Goal: Information Seeking & Learning: Learn about a topic

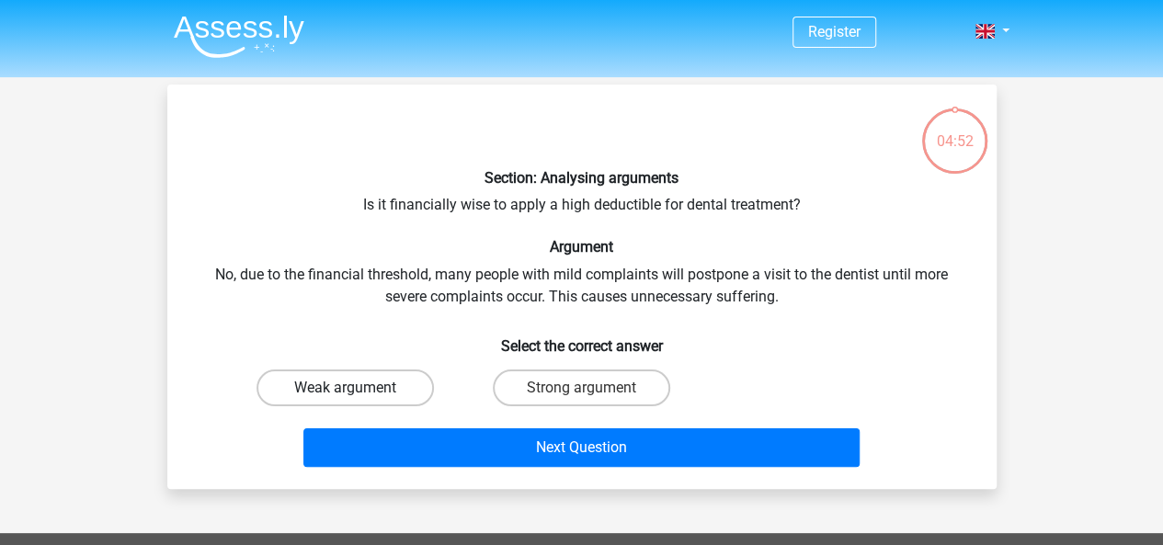
click at [396, 389] on label "Weak argument" at bounding box center [344, 388] width 177 height 37
click at [357, 389] on input "Weak argument" at bounding box center [351, 394] width 12 height 12
radio input "true"
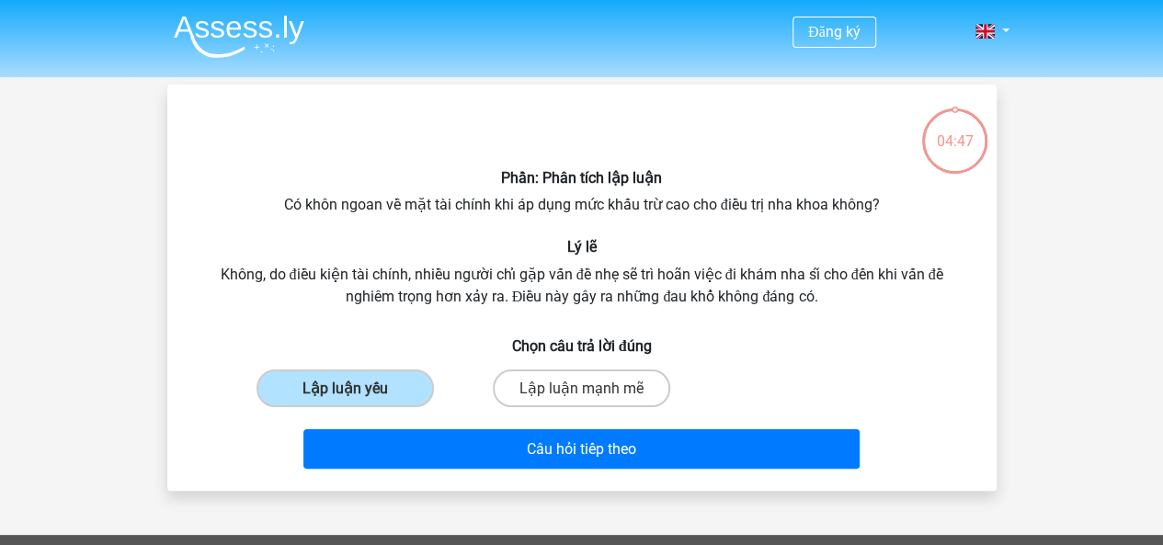
click at [866, 252] on h6 "Lý lẽ" at bounding box center [582, 246] width 770 height 17
click at [592, 393] on input "Lập luận mạnh mẽ" at bounding box center [587, 394] width 12 height 12
radio input "true"
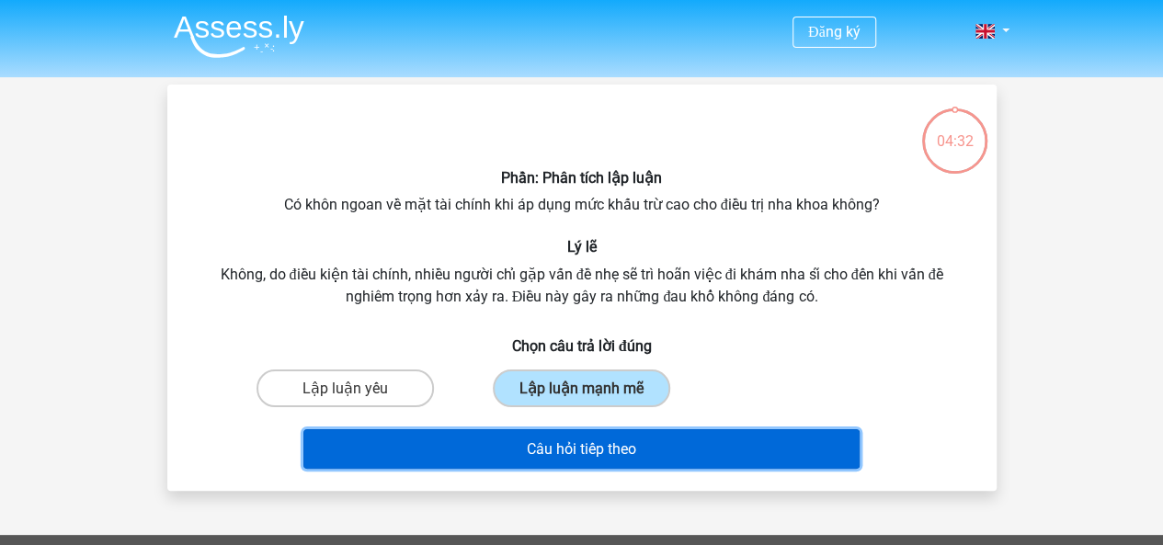
click at [603, 443] on font "Câu hỏi tiếp theo" at bounding box center [581, 448] width 109 height 17
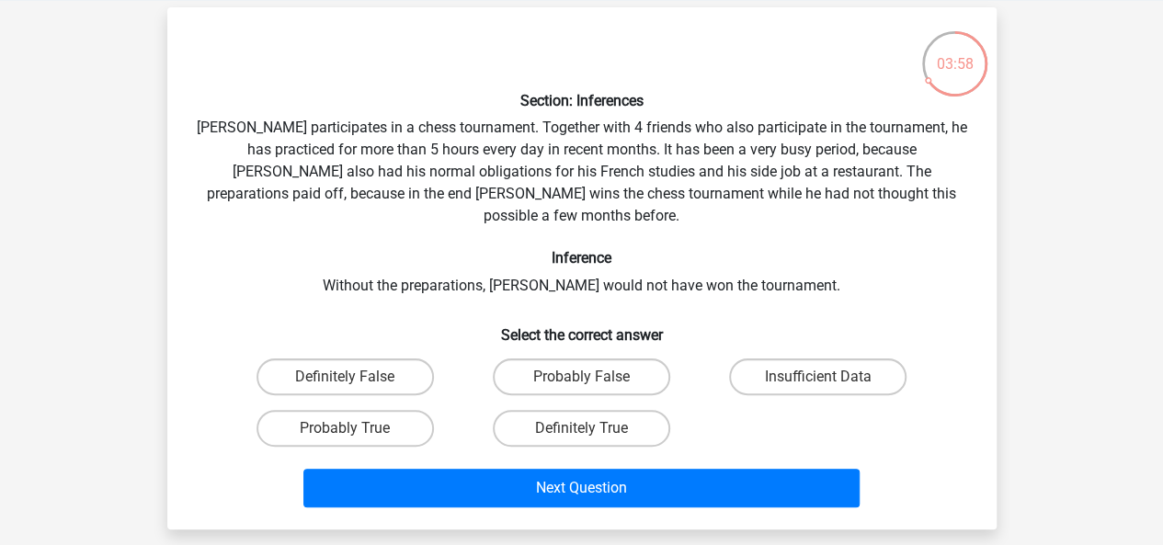
scroll to position [85, 0]
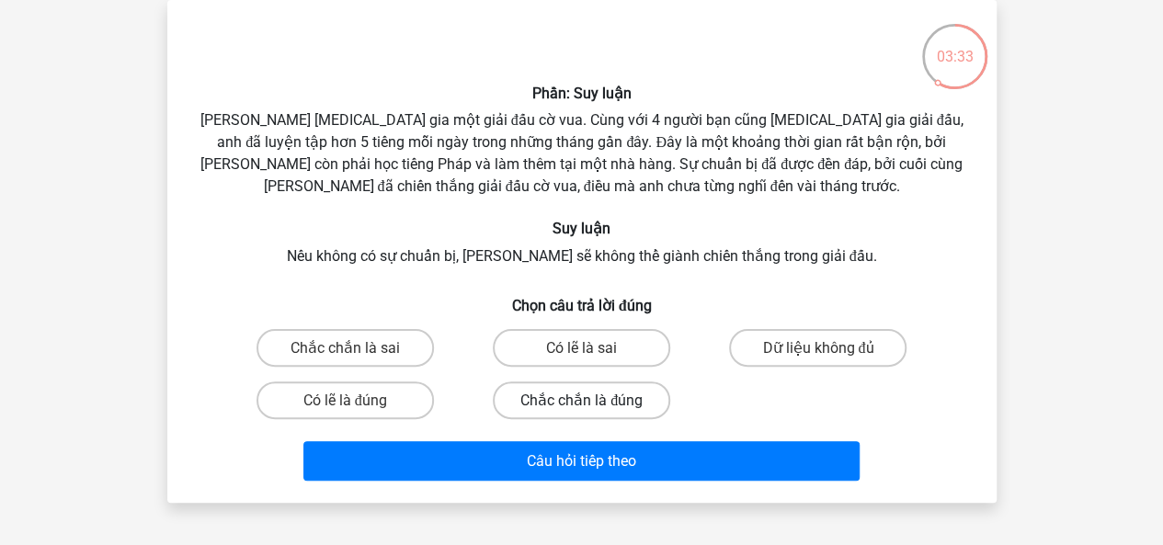
click at [582, 413] on label "Chắc chắn là đúng" at bounding box center [581, 401] width 177 height 38
click at [582, 412] on input "Chắc chắn là đúng" at bounding box center [587, 406] width 12 height 12
radio input "true"
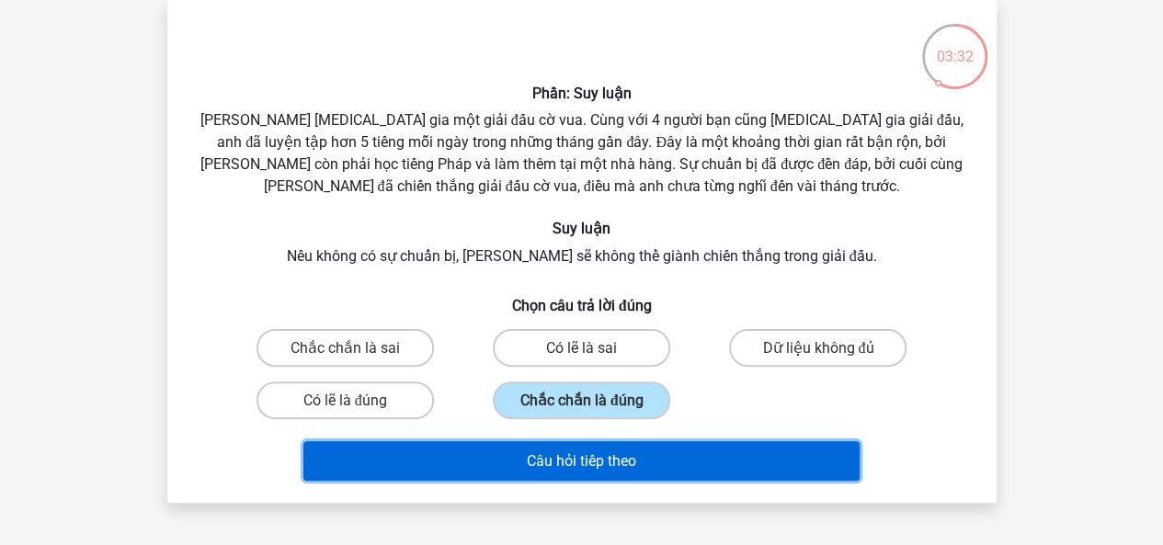
click at [596, 452] on font "Câu hỏi tiếp theo" at bounding box center [581, 459] width 109 height 17
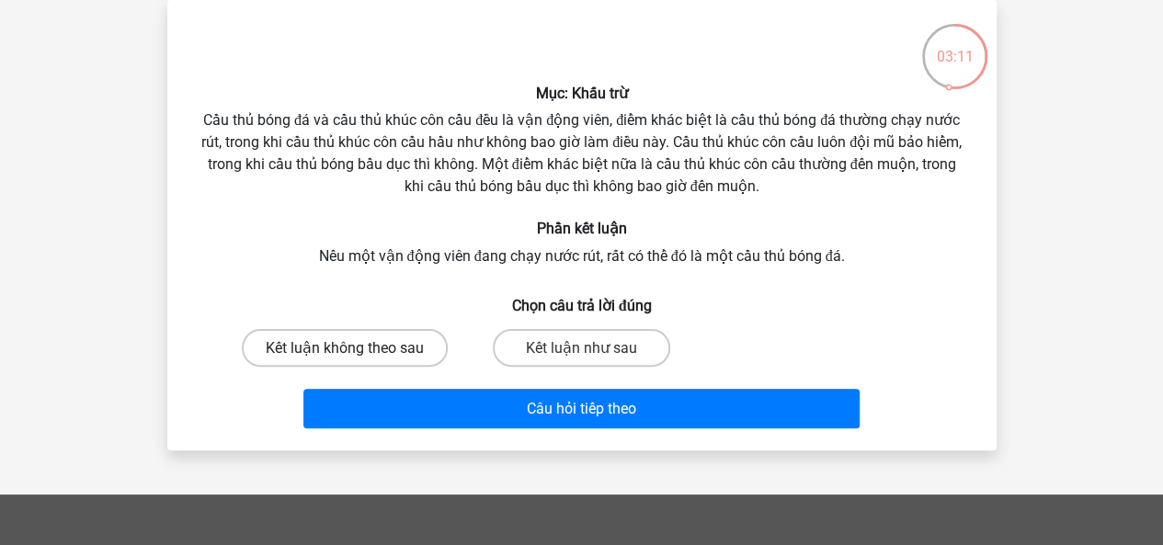
click at [401, 356] on font "Kết luận không theo sau" at bounding box center [345, 347] width 158 height 17
click at [357, 356] on input "Kết luận không theo sau" at bounding box center [351, 354] width 12 height 12
radio input "true"
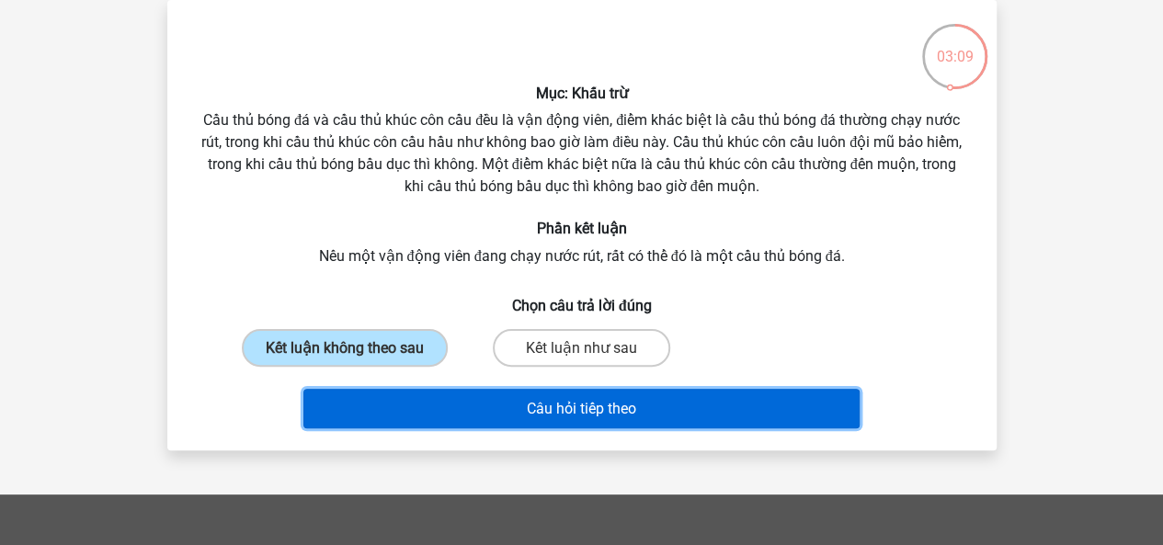
click at [680, 400] on button "Câu hỏi tiếp theo" at bounding box center [581, 409] width 556 height 40
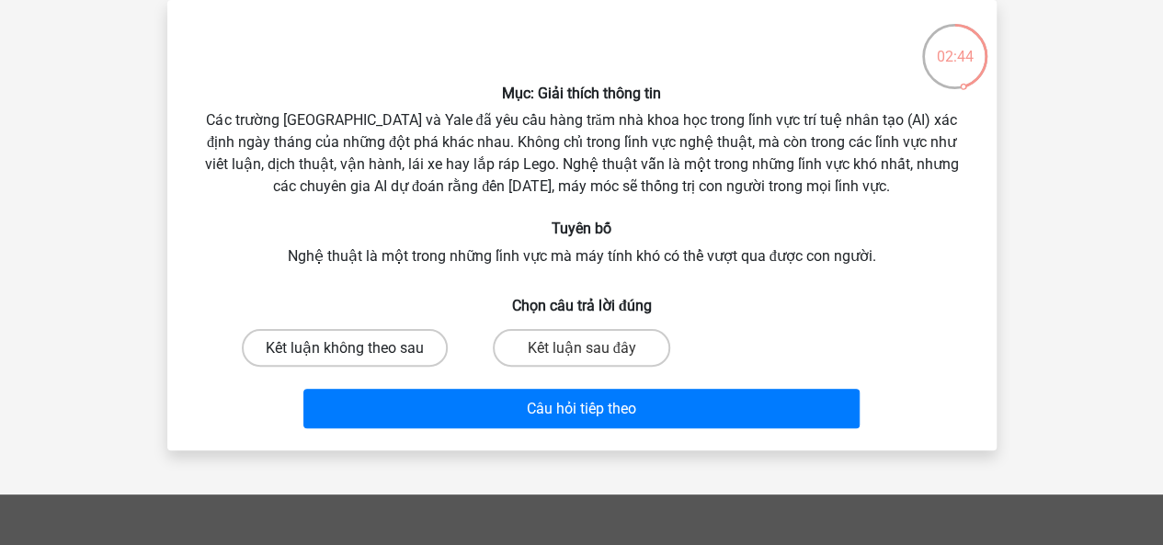
click at [393, 350] on font "Kết luận không theo sau" at bounding box center [345, 347] width 158 height 17
click at [357, 350] on input "Kết luận không theo sau" at bounding box center [351, 354] width 12 height 12
radio input "true"
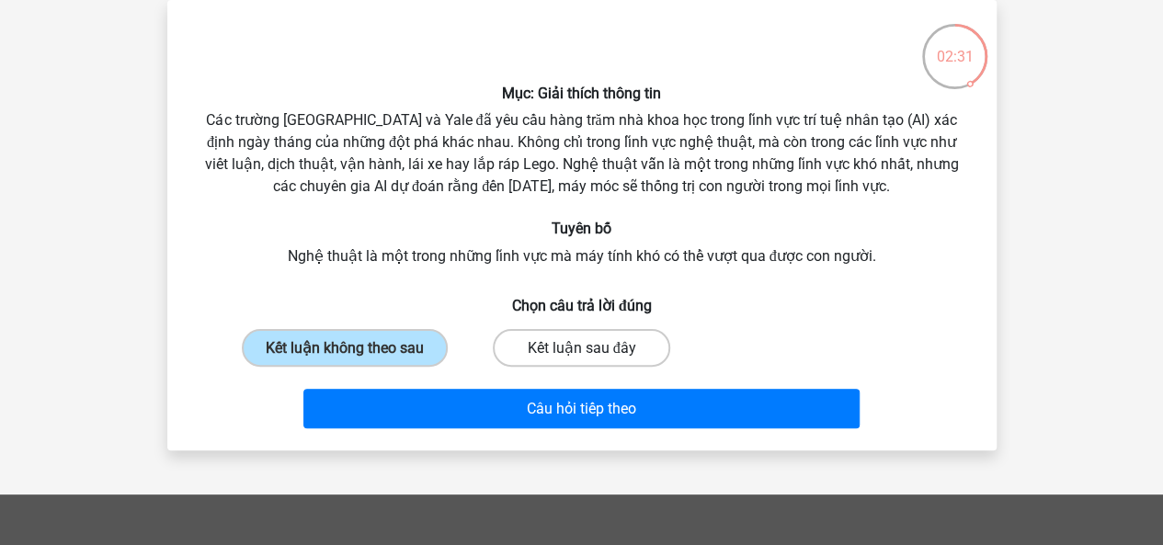
click at [593, 354] on font "Kết luận sau đây" at bounding box center [581, 347] width 108 height 17
click at [593, 354] on input "Kết luận sau đây" at bounding box center [587, 354] width 12 height 12
radio input "true"
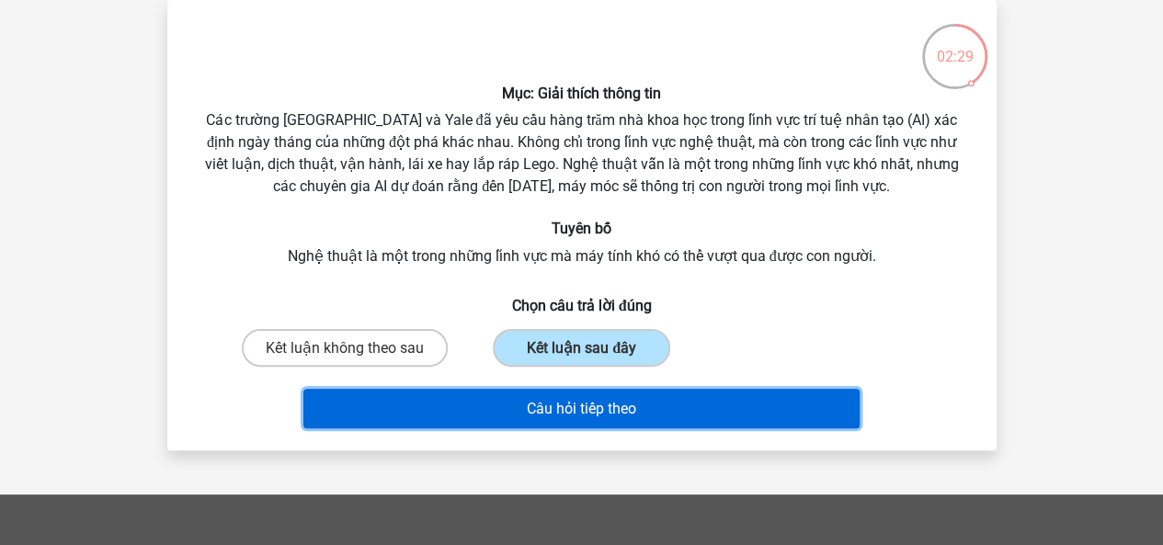
click at [598, 417] on font "Câu hỏi tiếp theo" at bounding box center [581, 408] width 109 height 17
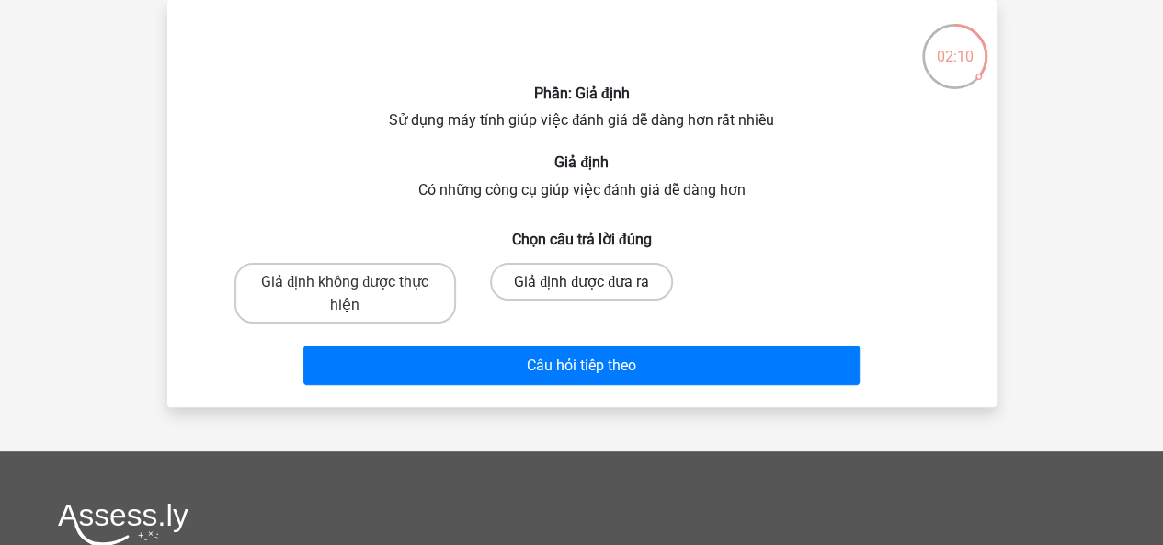
click at [596, 290] on font "Giả định được đưa ra" at bounding box center [581, 281] width 135 height 17
click at [593, 290] on input "Giả định được đưa ra" at bounding box center [587, 287] width 12 height 12
radio input "true"
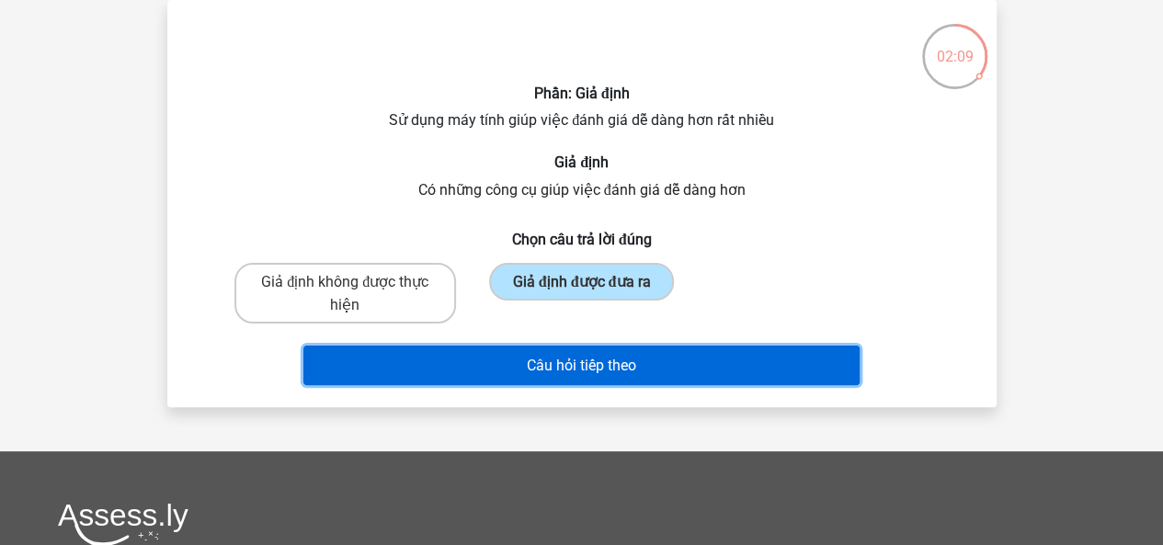
click at [618, 373] on font "Câu hỏi tiếp theo" at bounding box center [581, 365] width 109 height 17
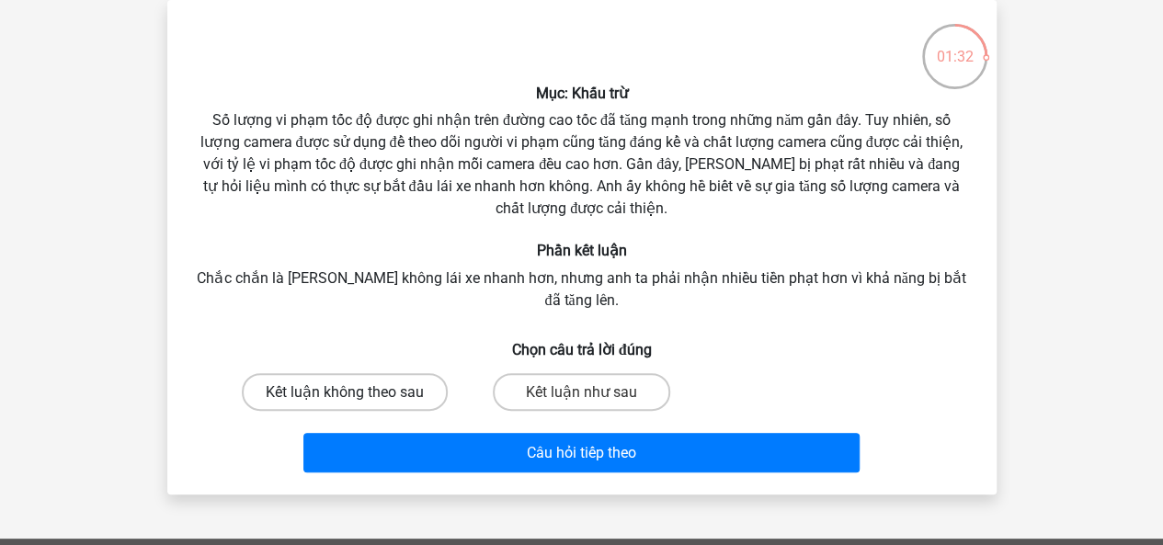
click at [390, 373] on label "Kết luận không theo sau" at bounding box center [345, 392] width 206 height 38
click at [357, 392] on input "Kết luận không theo sau" at bounding box center [351, 398] width 12 height 12
radio input "true"
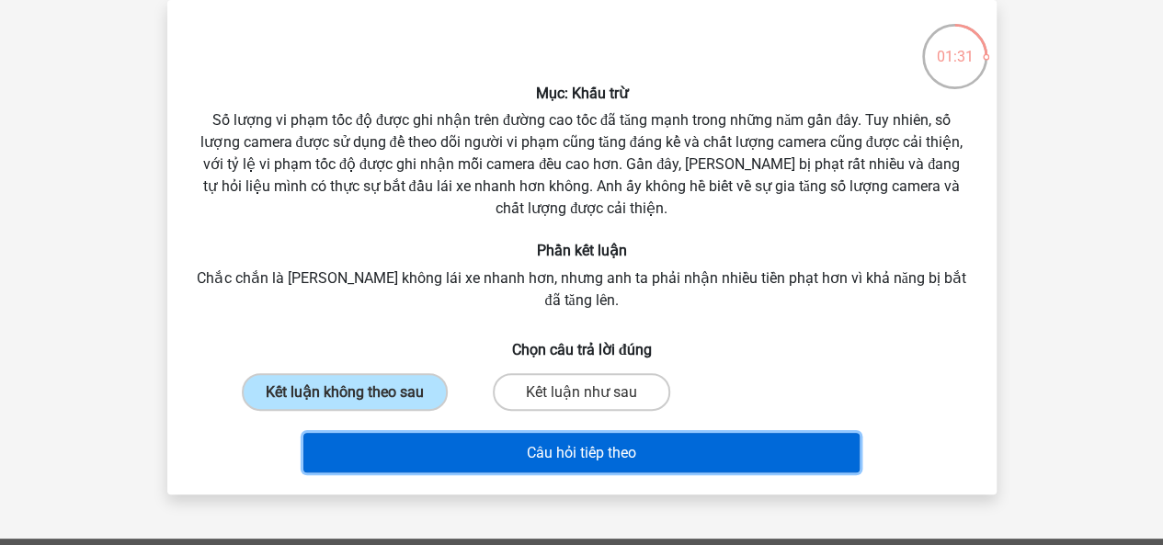
click at [564, 446] on button "Câu hỏi tiếp theo" at bounding box center [581, 453] width 556 height 40
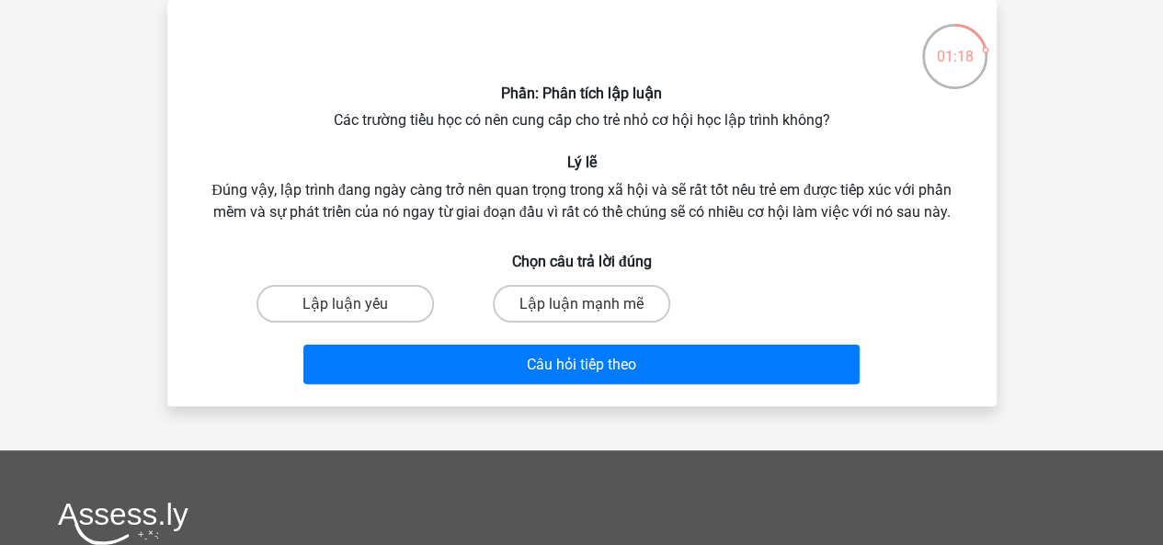
click at [588, 309] on input "Lập luận mạnh mẽ" at bounding box center [587, 309] width 12 height 12
radio input "true"
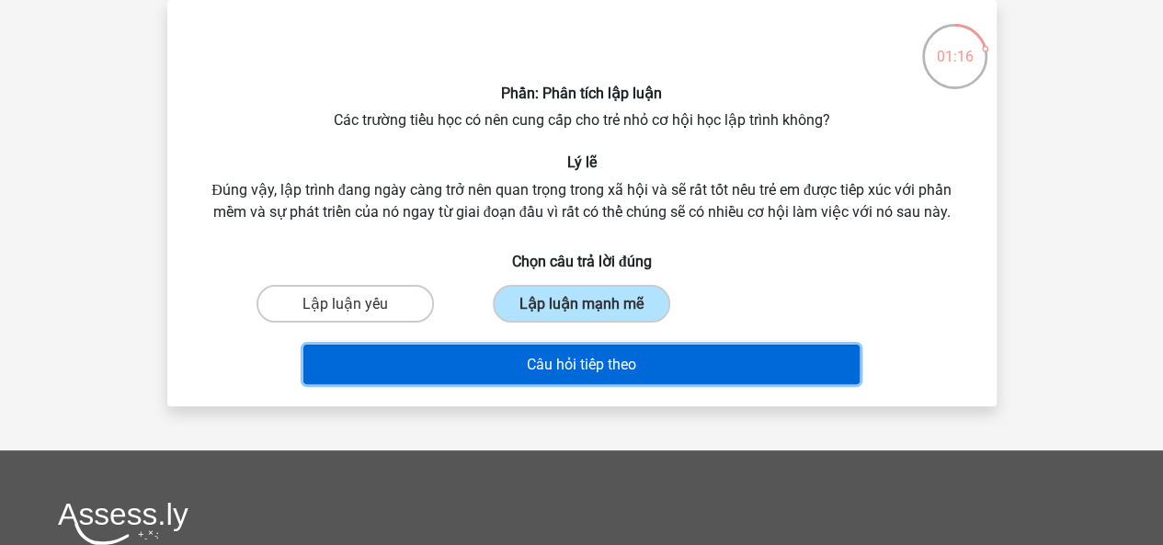
click at [599, 360] on font "Câu hỏi tiếp theo" at bounding box center [581, 364] width 109 height 17
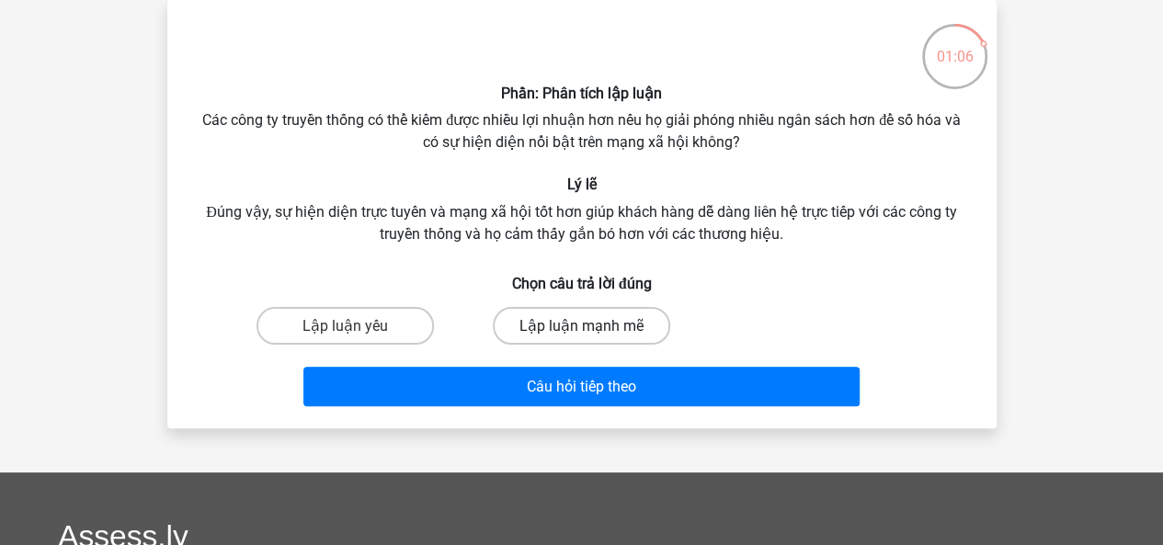
click at [616, 323] on font "Lập luận mạnh mẽ" at bounding box center [581, 325] width 124 height 17
click at [593, 325] on input "Lập luận mạnh mẽ" at bounding box center [587, 331] width 12 height 12
radio input "true"
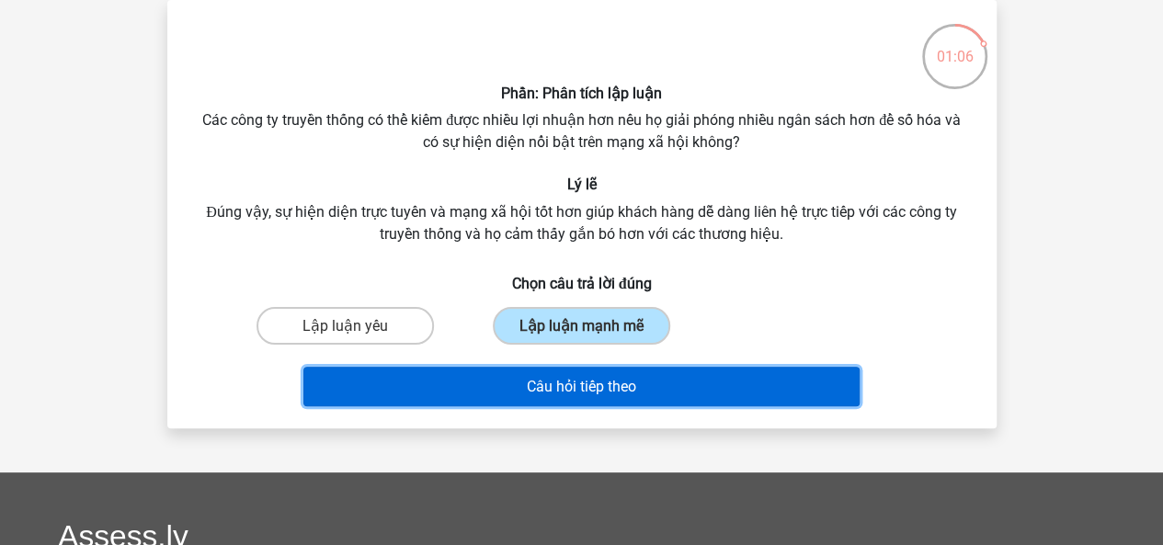
click at [639, 386] on button "Câu hỏi tiếp theo" at bounding box center [581, 387] width 556 height 40
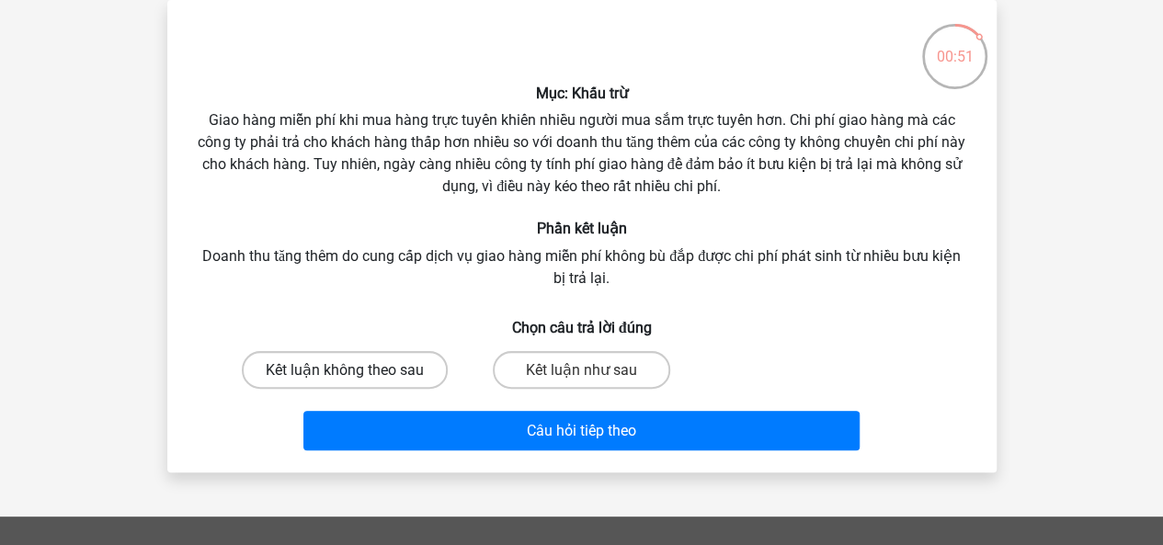
click at [385, 375] on font "Kết luận không theo sau" at bounding box center [345, 369] width 158 height 17
click at [357, 375] on input "Kết luận không theo sau" at bounding box center [351, 376] width 12 height 12
radio input "true"
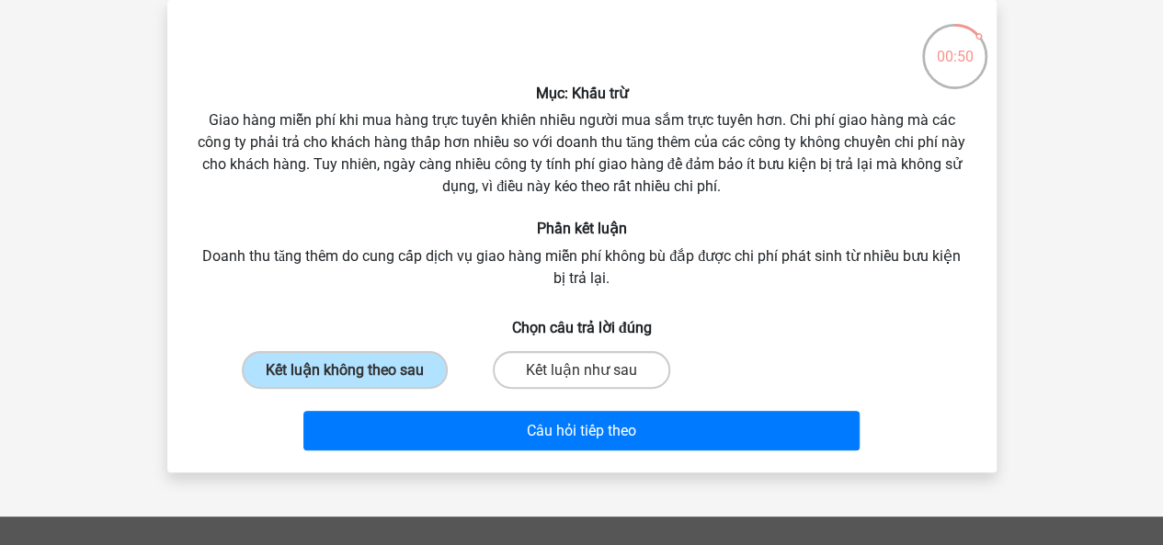
click at [544, 457] on div "Câu hỏi tiếp theo" at bounding box center [582, 434] width 710 height 47
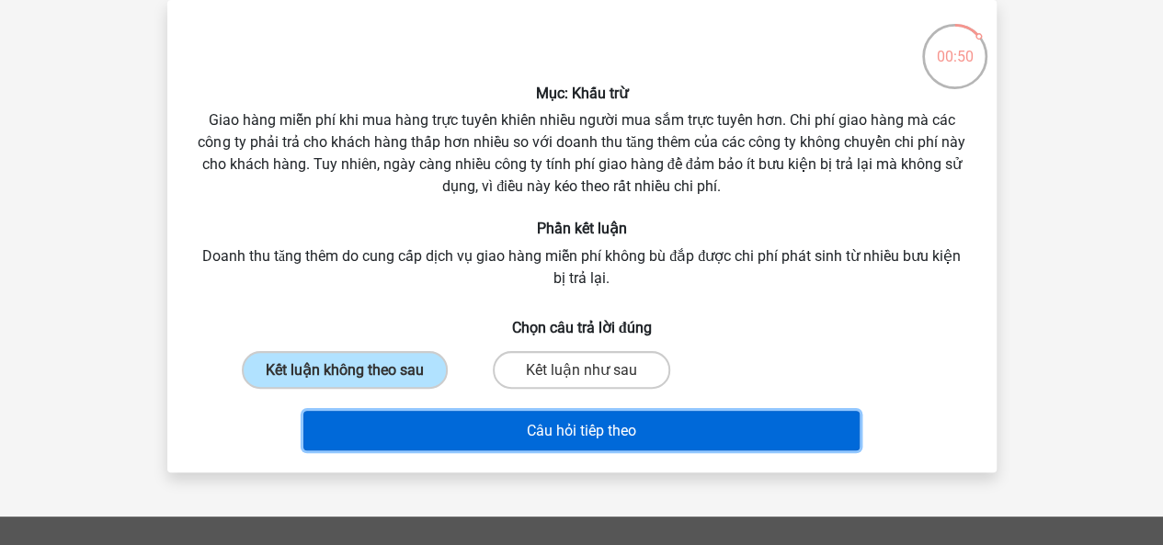
click at [542, 445] on button "Câu hỏi tiếp theo" at bounding box center [581, 431] width 556 height 40
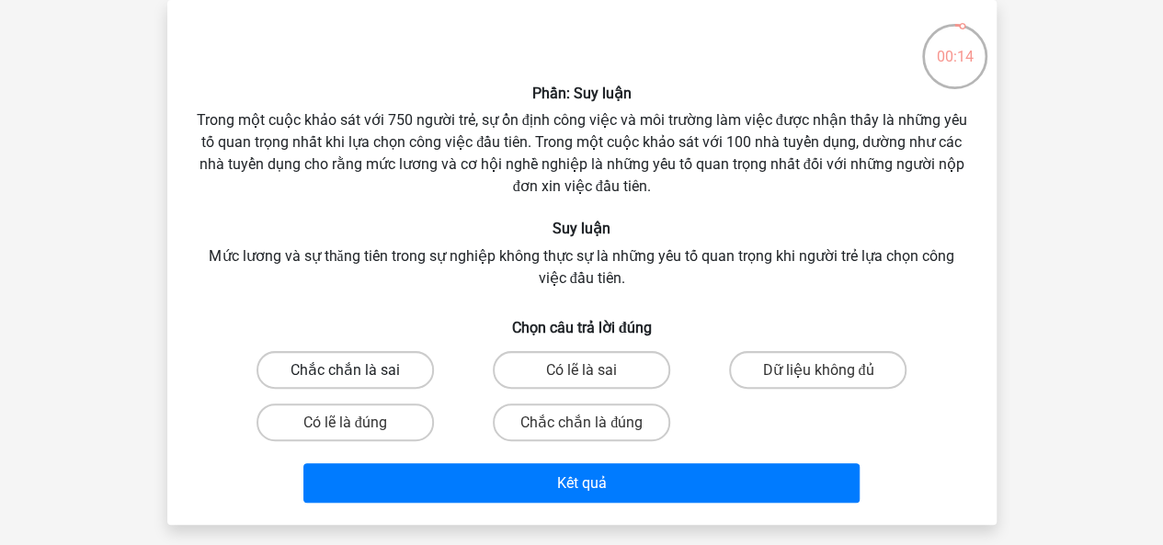
click at [393, 369] on font "Chắc chắn là sai" at bounding box center [345, 369] width 109 height 17
click at [357, 370] on input "Chắc chắn là sai" at bounding box center [351, 376] width 12 height 12
radio input "true"
click at [579, 367] on font "Có lẽ là sai" at bounding box center [581, 369] width 71 height 17
click at [581, 370] on input "Có lẽ là sai" at bounding box center [587, 376] width 12 height 12
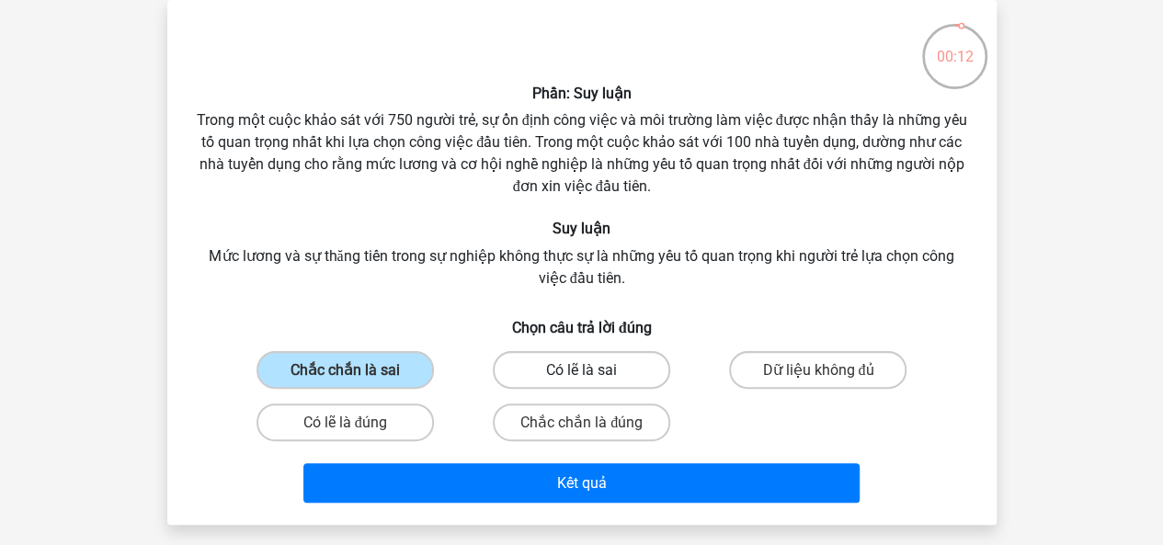
radio input "true"
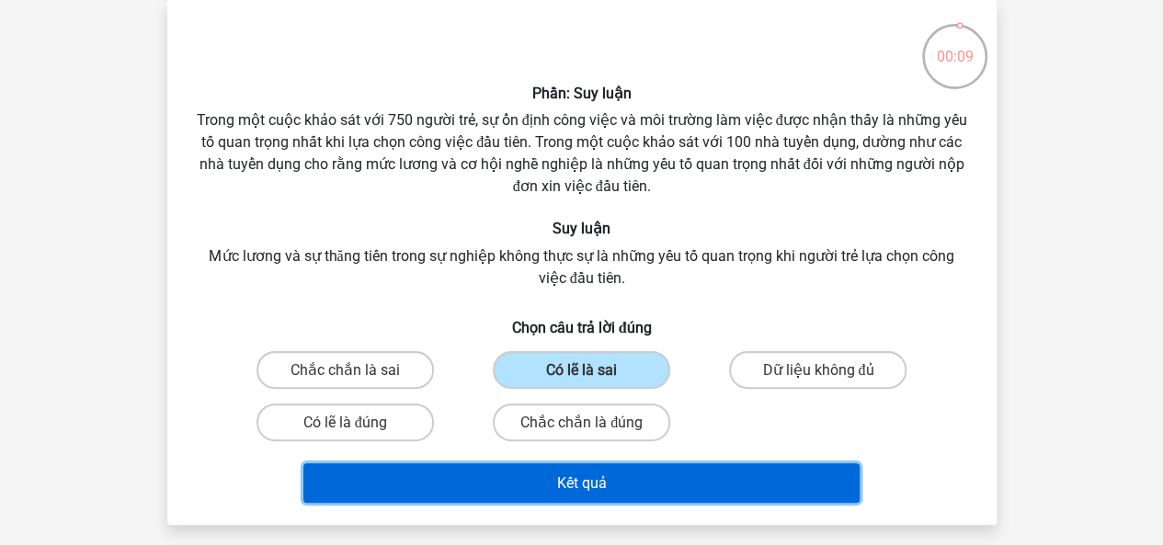
click at [594, 474] on font "Kết quả" at bounding box center [581, 481] width 50 height 17
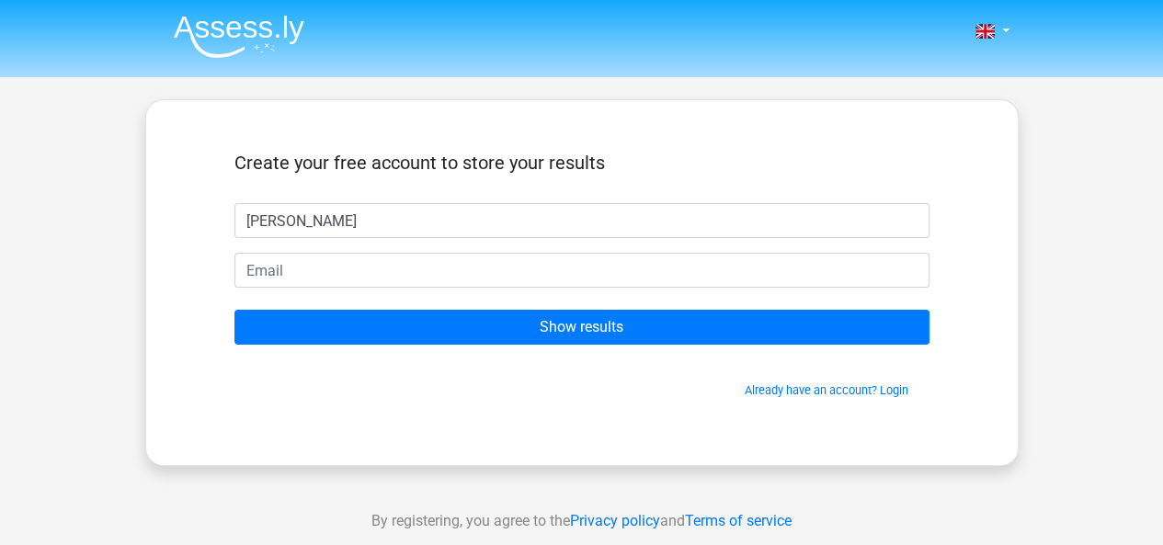
type input "[PERSON_NAME]"
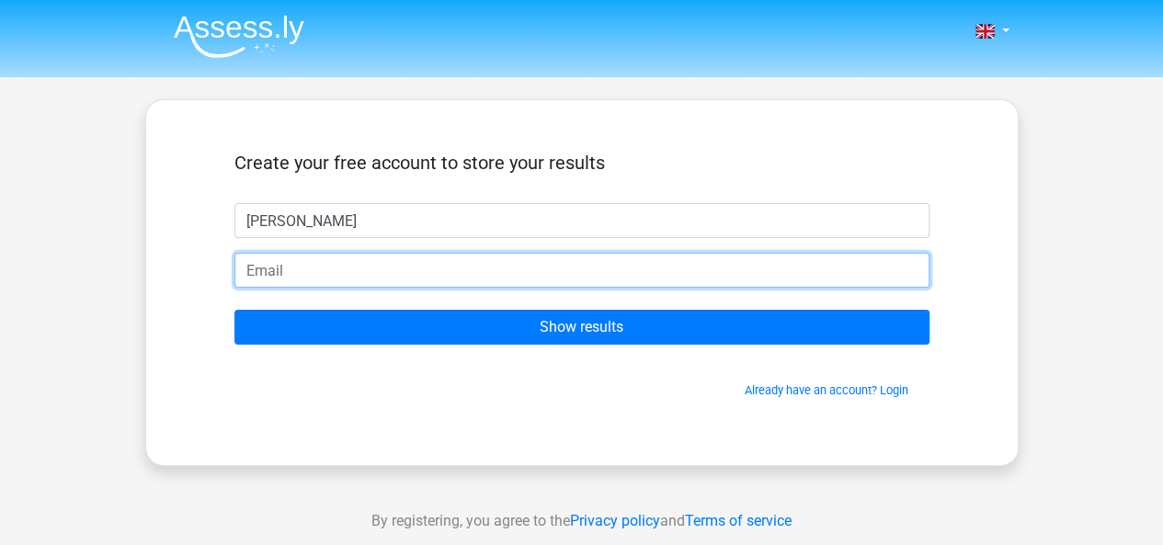
click at [414, 283] on input "email" at bounding box center [581, 270] width 695 height 35
type input "khanhduy3324@gmail.com"
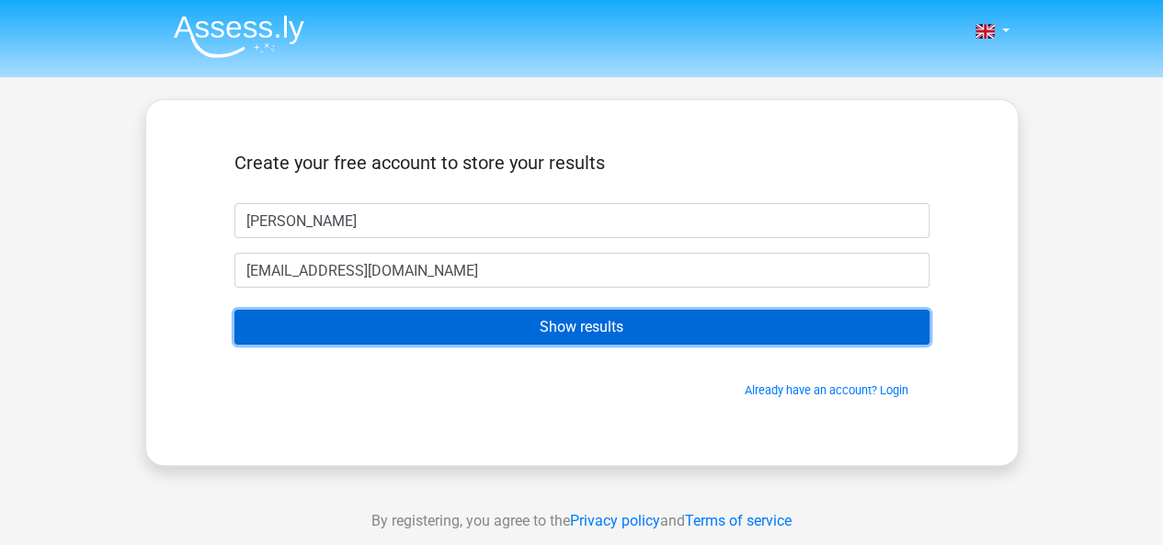
click at [452, 325] on input "Show results" at bounding box center [581, 327] width 695 height 35
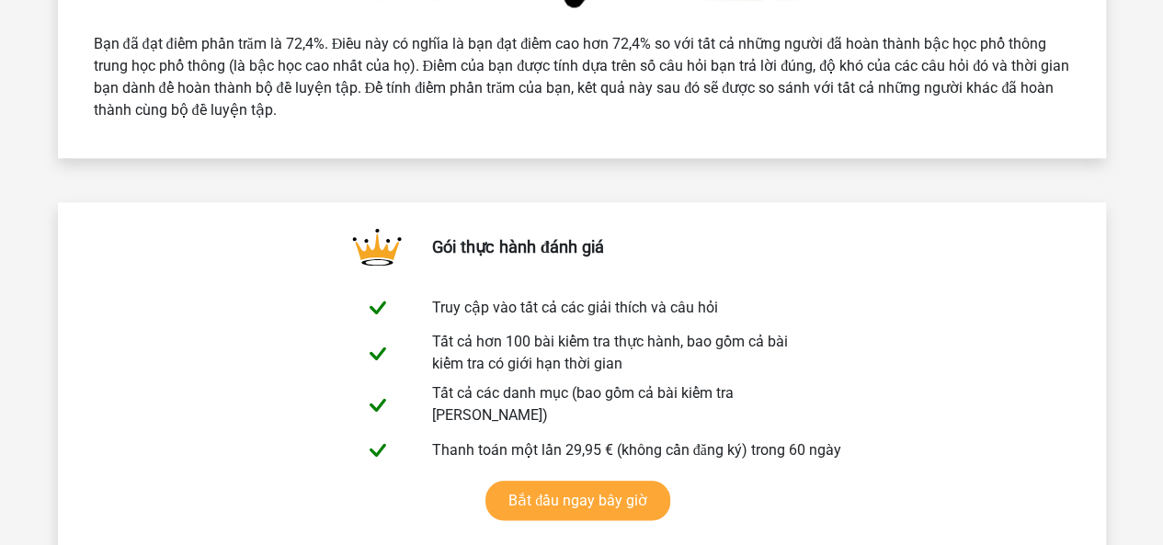
scroll to position [919, 0]
